Goal: Download file/media

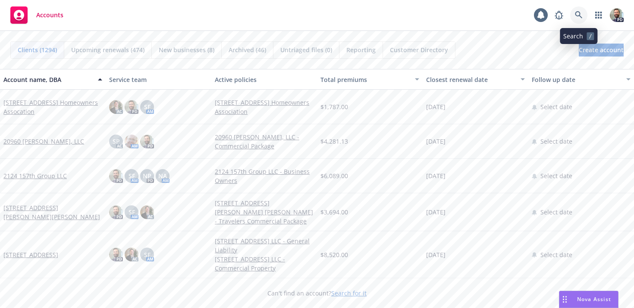
click at [576, 16] on icon at bounding box center [579, 15] width 8 height 8
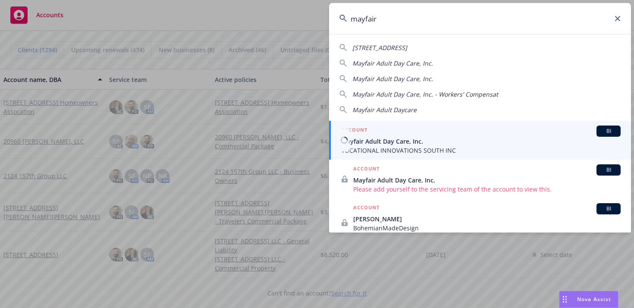
type input "mayfair"
click at [418, 138] on span "Mayfair Adult Day Care, Inc." at bounding box center [480, 141] width 279 height 9
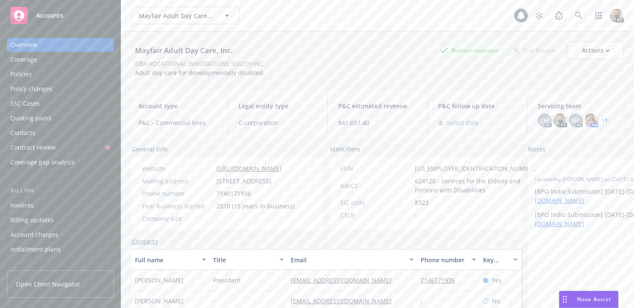
click at [34, 74] on div "Policies" at bounding box center [60, 74] width 100 height 14
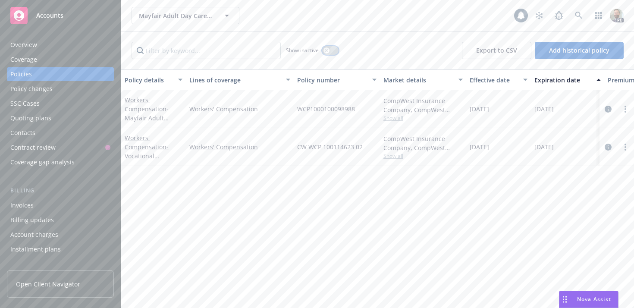
click at [332, 50] on button "button" at bounding box center [330, 50] width 16 height 9
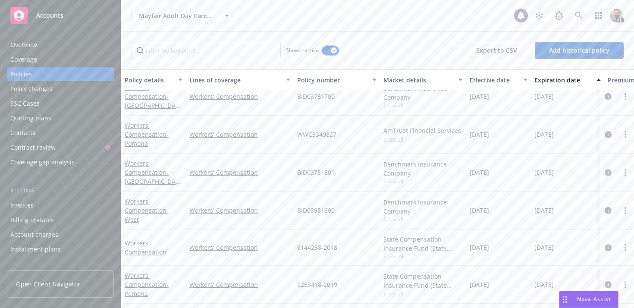
scroll to position [14, 0]
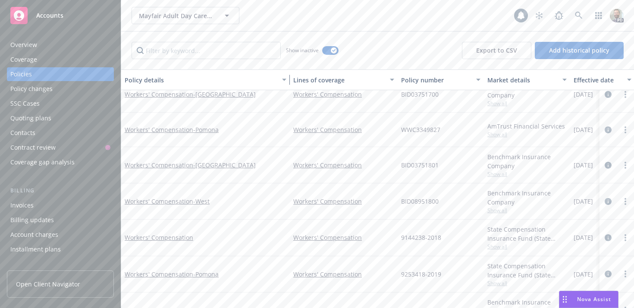
drag, startPoint x: 185, startPoint y: 77, endPoint x: 288, endPoint y: 79, distance: 103.5
click at [288, 79] on div "button" at bounding box center [285, 80] width 4 height 20
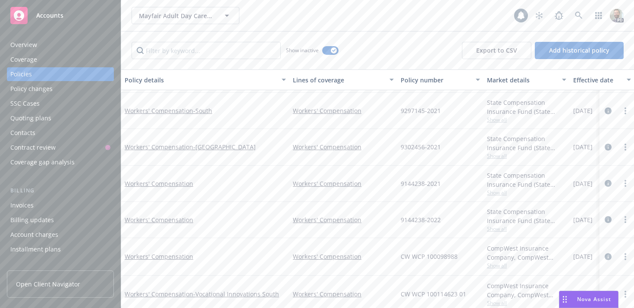
scroll to position [551, 0]
click at [167, 150] on link "Workers' Compensation - [GEOGRAPHIC_DATA]" at bounding box center [190, 148] width 131 height 8
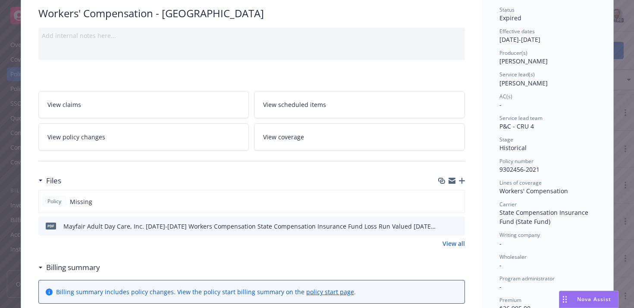
scroll to position [122, 0]
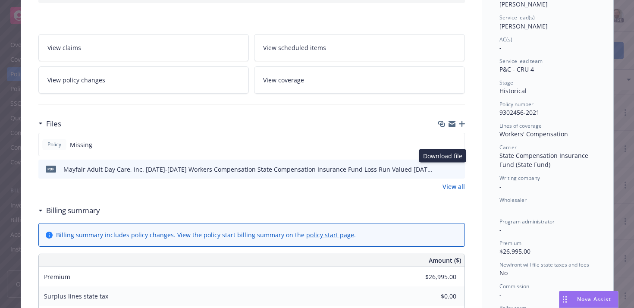
click at [443, 168] on icon "download file" at bounding box center [442, 168] width 7 height 7
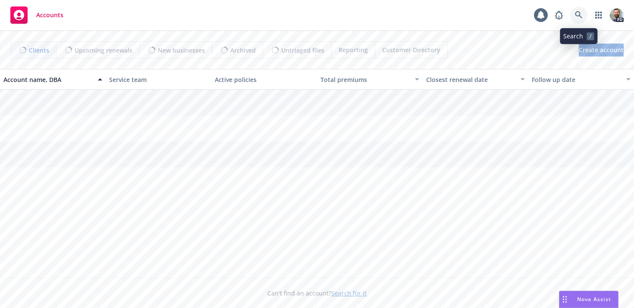
click at [578, 13] on icon at bounding box center [579, 15] width 8 height 8
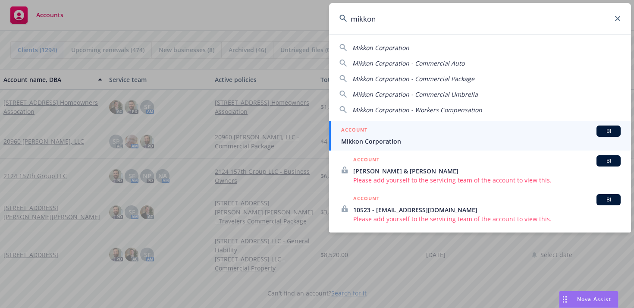
type input "mikkon"
click at [418, 137] on span "Mikkon Corporation" at bounding box center [480, 141] width 279 height 9
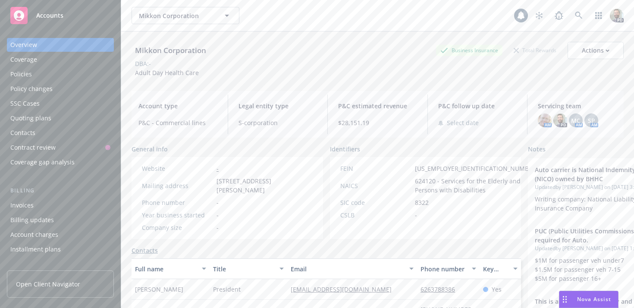
click at [19, 74] on div "Policies" at bounding box center [21, 74] width 22 height 14
